Goal: Book appointment/travel/reservation

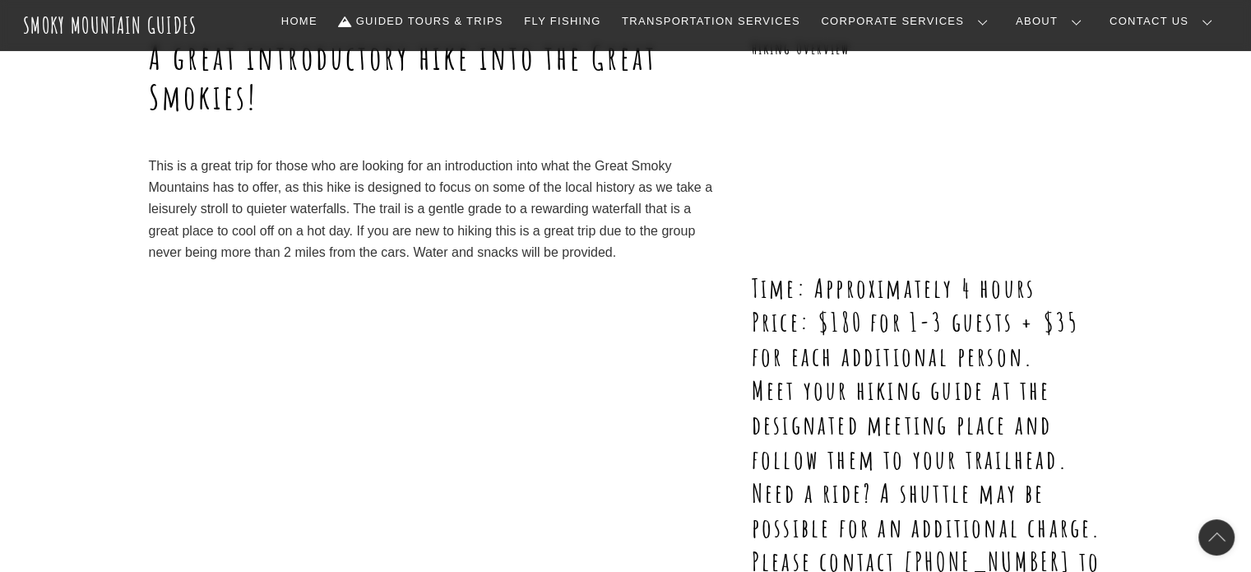
scroll to position [247, 0]
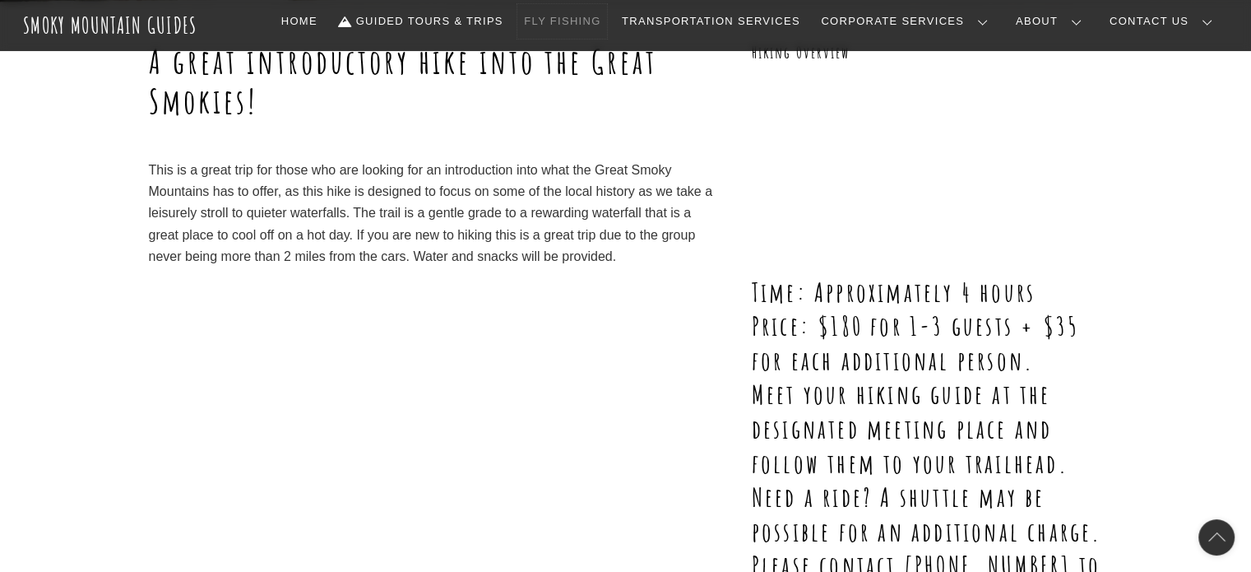
click at [607, 19] on link "Fly Fishing" at bounding box center [562, 21] width 90 height 35
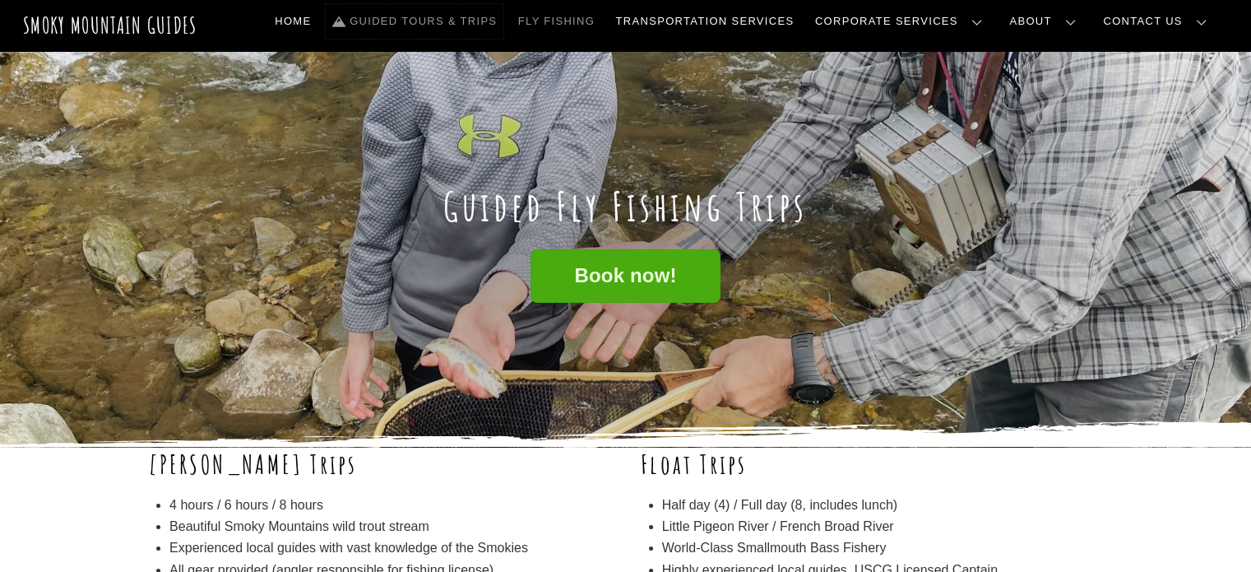
click at [503, 16] on link "Guided Tours & Trips" at bounding box center [415, 21] width 178 height 35
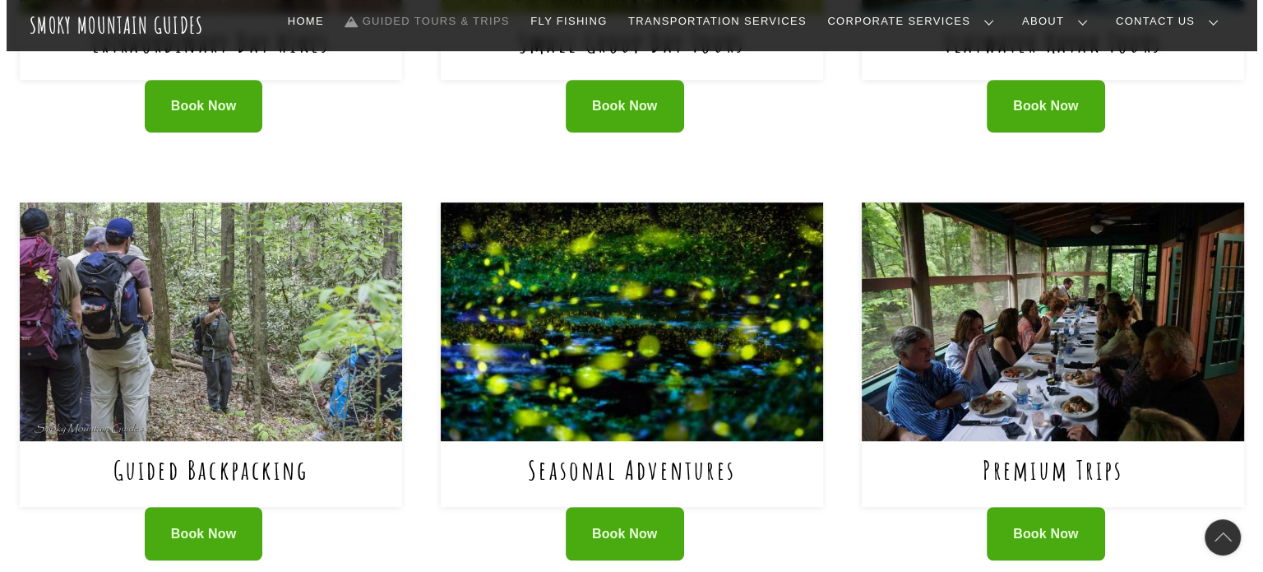
scroll to position [1069, 0]
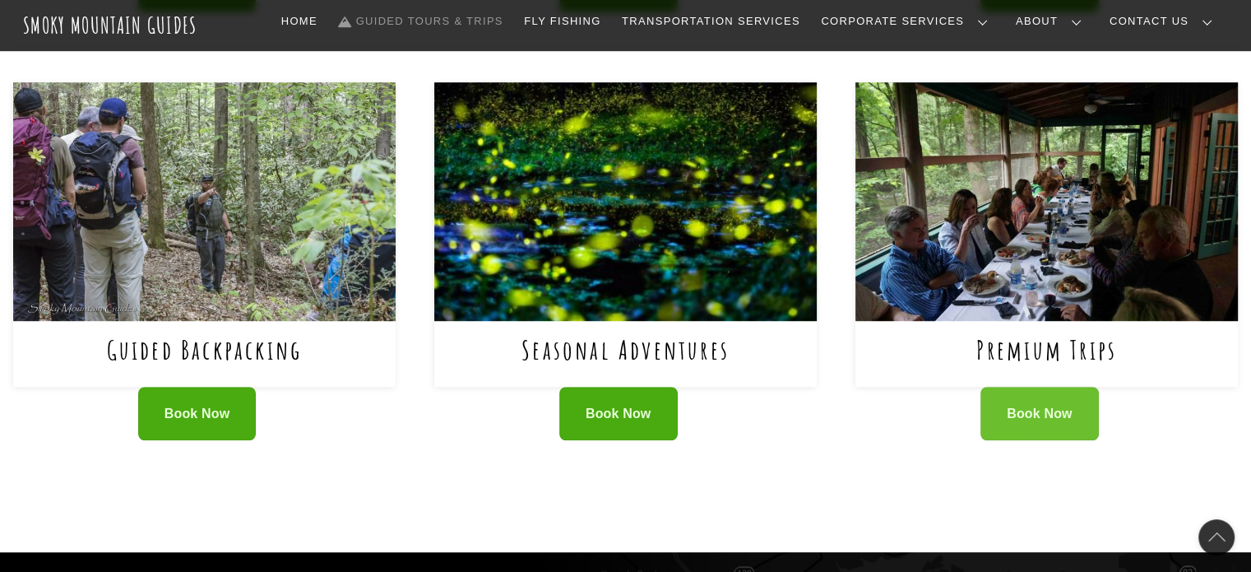
click at [1041, 411] on span "Book Now" at bounding box center [1040, 414] width 66 height 17
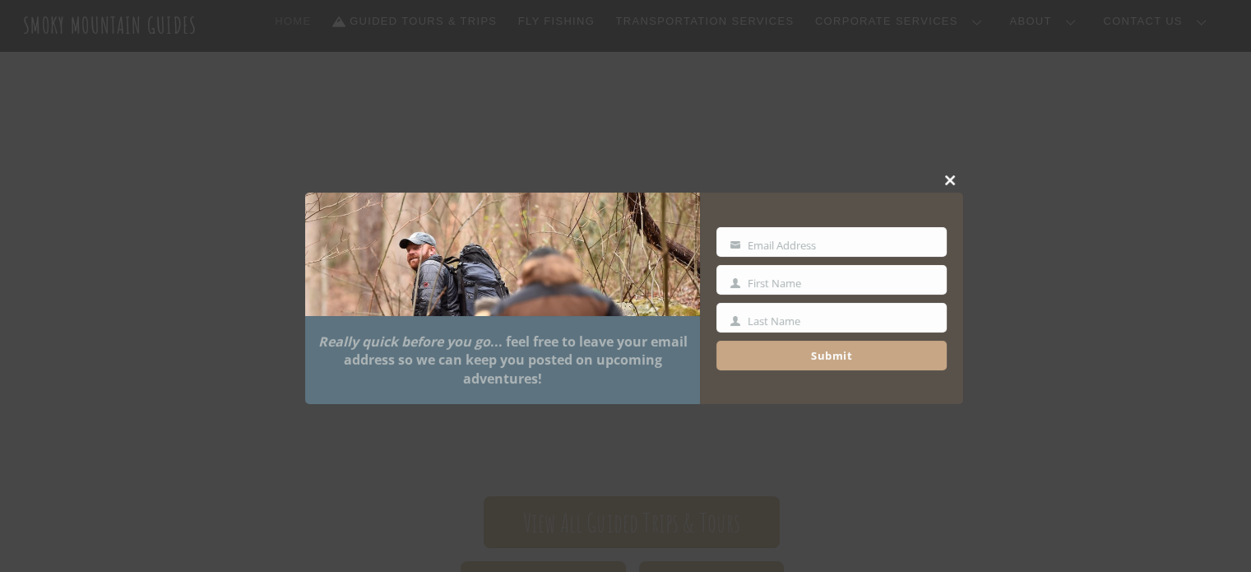
click at [948, 181] on span at bounding box center [951, 180] width 25 height 10
